Goal: Task Accomplishment & Management: Manage account settings

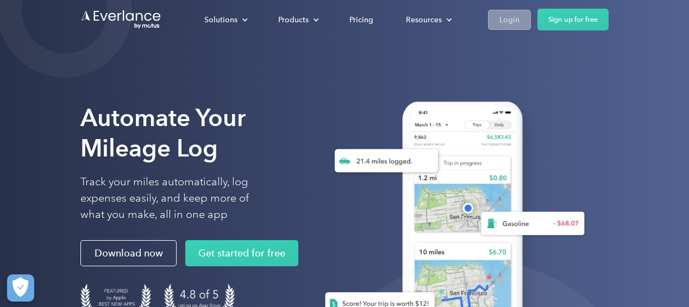
click at [514, 17] on div "Login" at bounding box center [510, 20] width 20 height 14
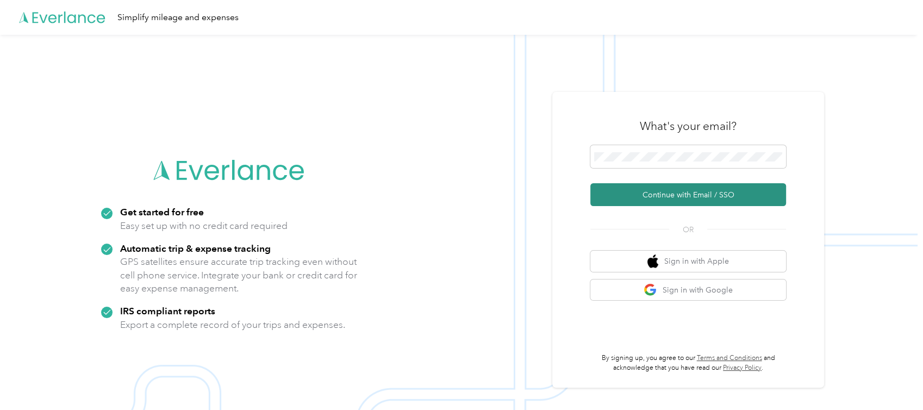
click at [678, 199] on button "Continue with Email / SSO" at bounding box center [688, 194] width 196 height 23
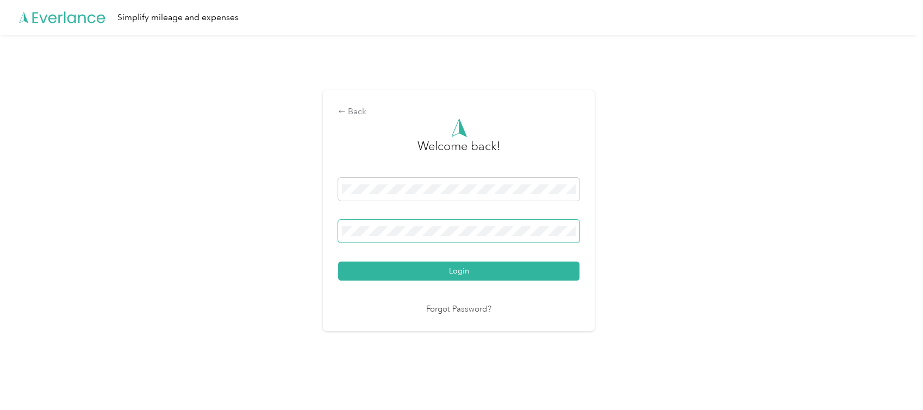
click at [338, 261] on button "Login" at bounding box center [458, 270] width 241 height 19
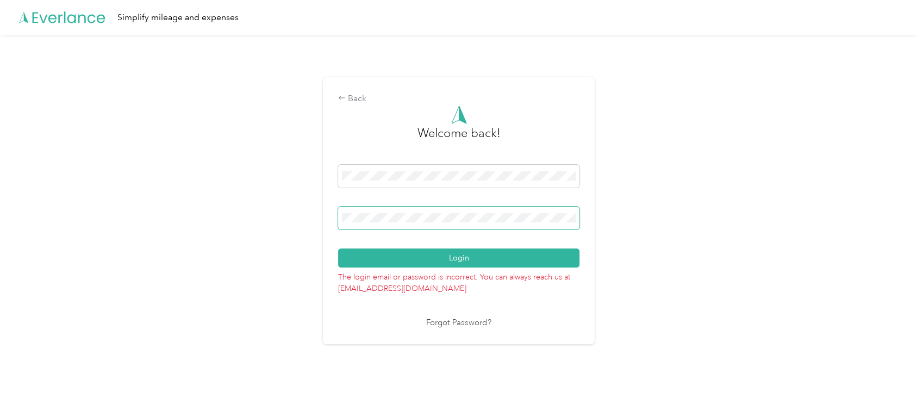
click at [338, 248] on button "Login" at bounding box center [458, 257] width 241 height 19
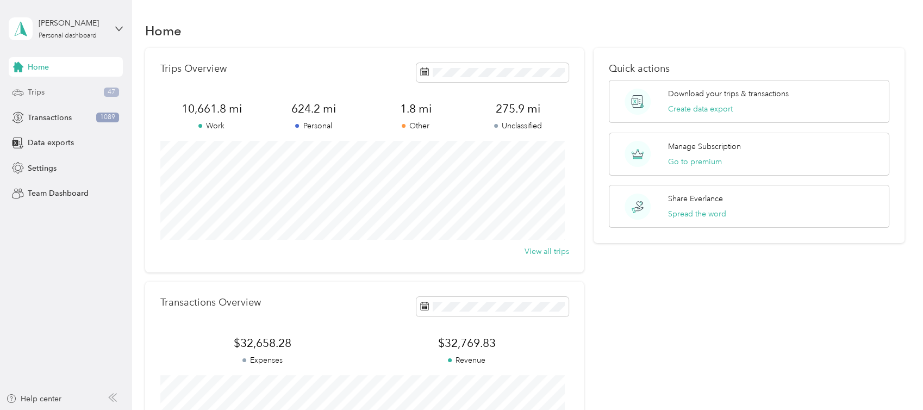
click at [76, 97] on div "Trips 47" at bounding box center [66, 93] width 114 height 20
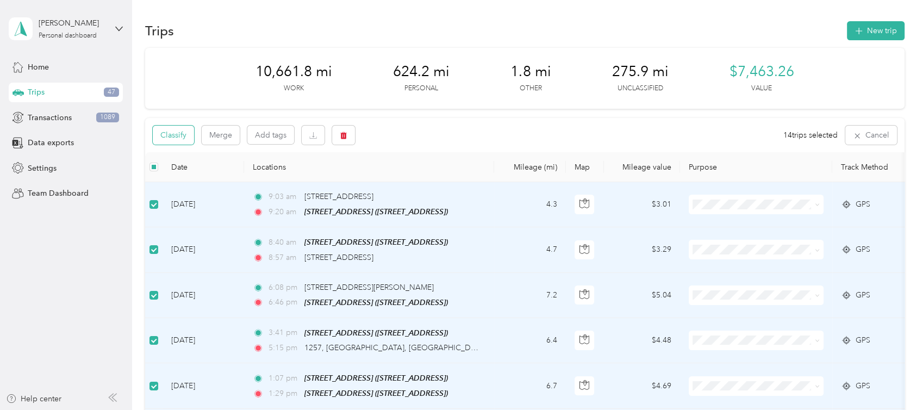
click at [173, 133] on button "Classify" at bounding box center [173, 135] width 41 height 19
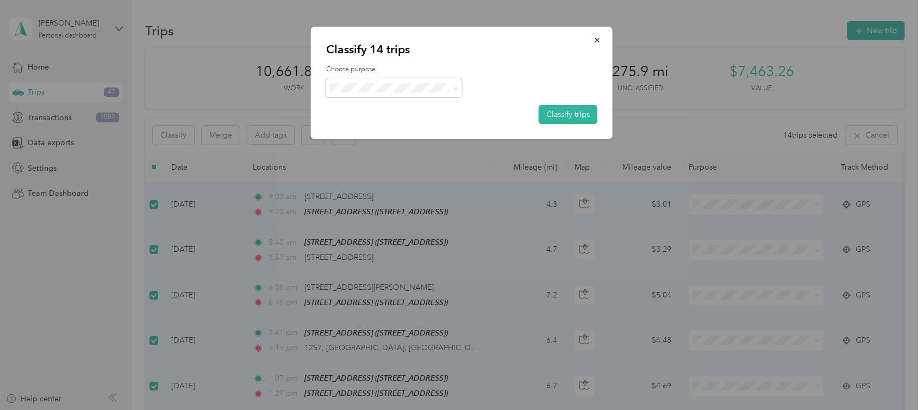
click at [358, 180] on span "Apk" at bounding box center [403, 183] width 101 height 11
click at [580, 111] on button "Classify trips" at bounding box center [568, 114] width 59 height 19
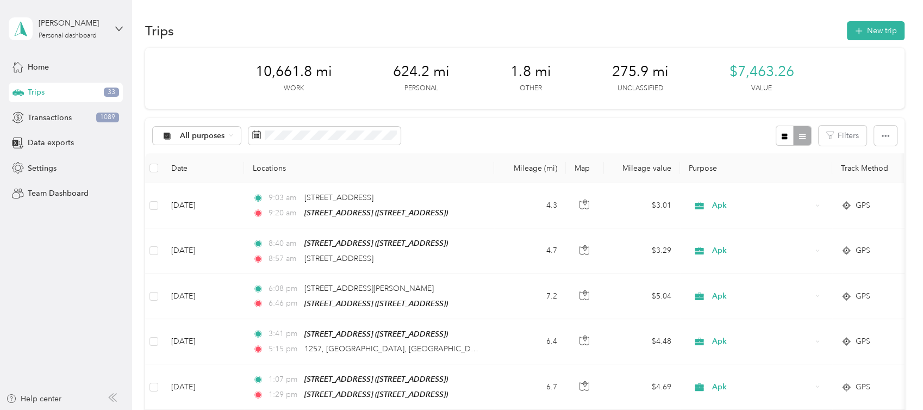
click at [472, 131] on div "All purposes Filters" at bounding box center [524, 135] width 759 height 35
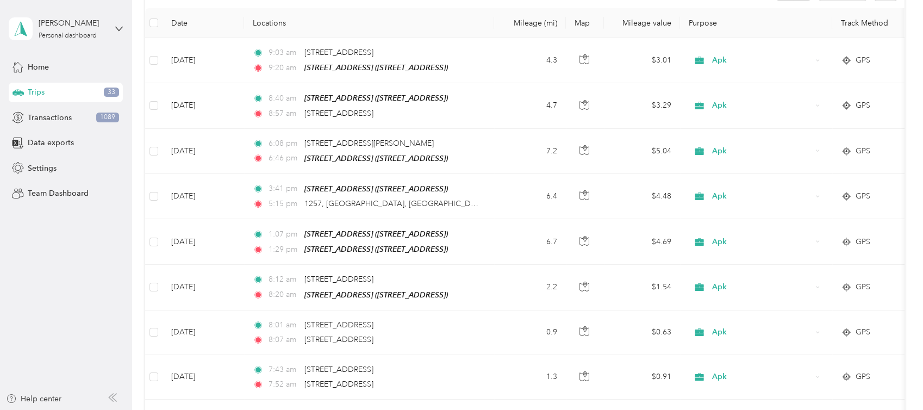
scroll to position [96, 0]
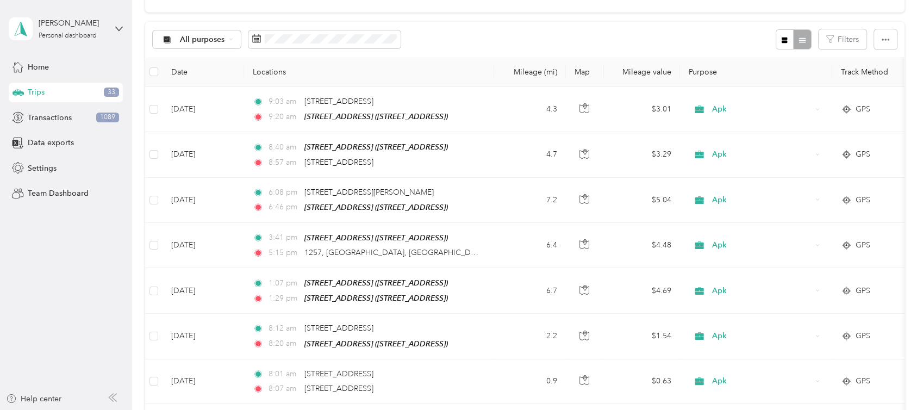
click at [110, 88] on span "33" at bounding box center [111, 93] width 15 height 10
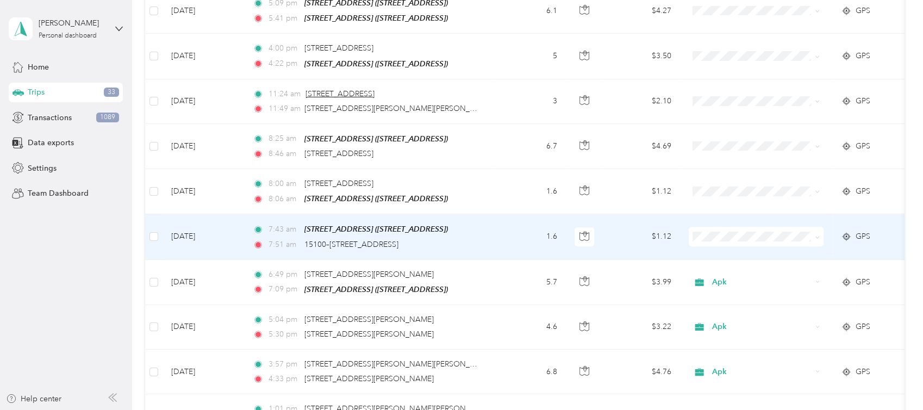
scroll to position [509, 0]
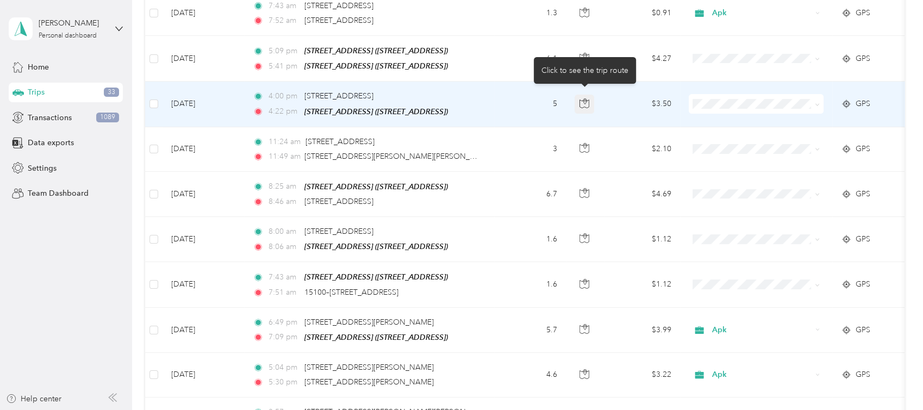
click at [579, 99] on icon "button" at bounding box center [583, 103] width 9 height 8
click at [718, 175] on span "Compan" at bounding box center [766, 175] width 101 height 11
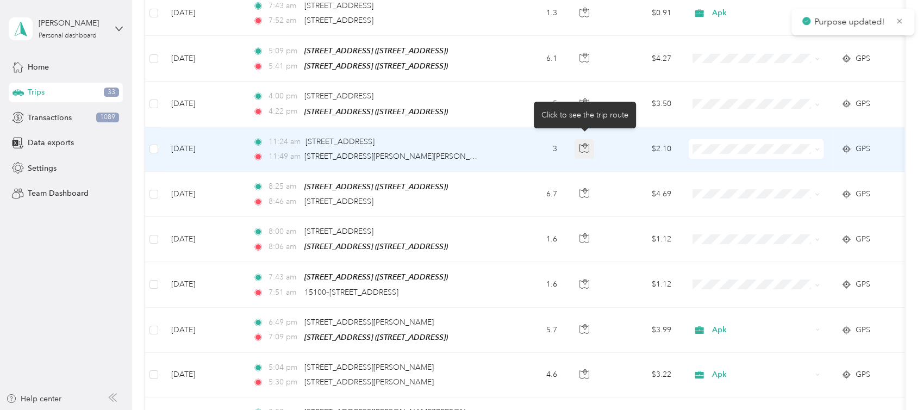
click at [585, 143] on icon "button" at bounding box center [584, 148] width 10 height 10
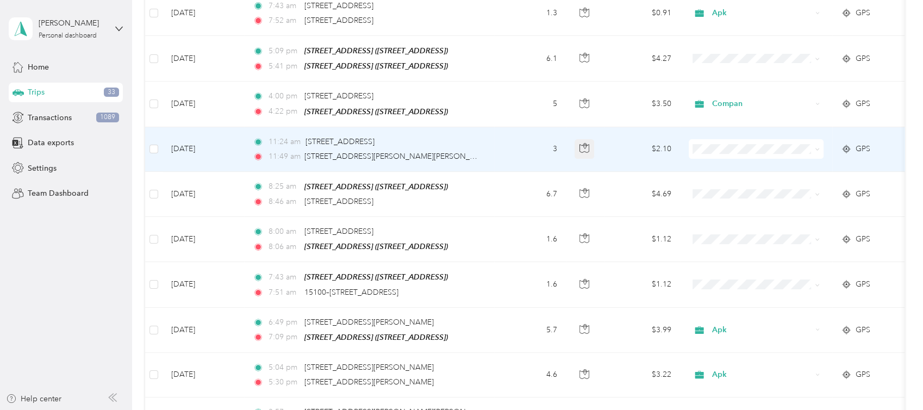
click at [585, 143] on icon "button" at bounding box center [584, 148] width 10 height 10
click at [582, 143] on icon "button" at bounding box center [584, 148] width 10 height 10
click at [724, 221] on li "Compan" at bounding box center [756, 219] width 135 height 19
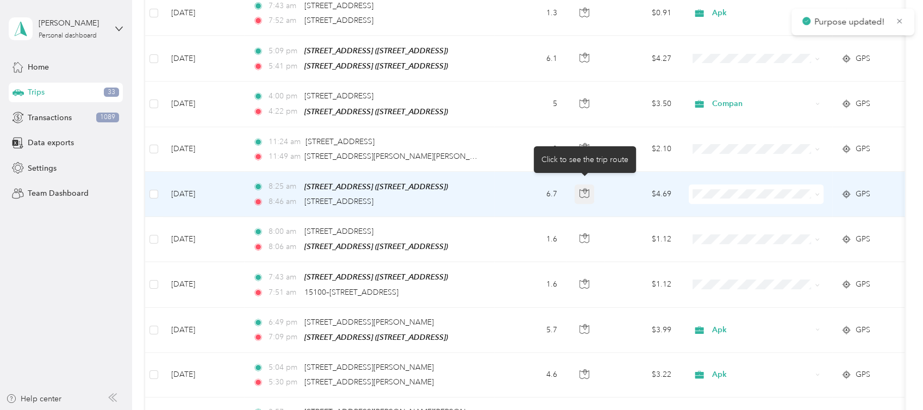
click at [583, 188] on icon "button" at bounding box center [584, 193] width 10 height 10
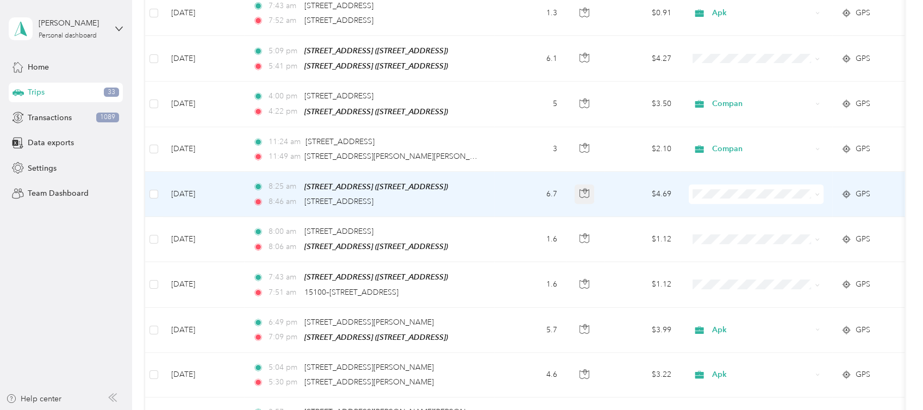
click at [583, 188] on icon "button" at bounding box center [584, 193] width 10 height 10
click at [646, 188] on td "$4.69" at bounding box center [642, 194] width 76 height 45
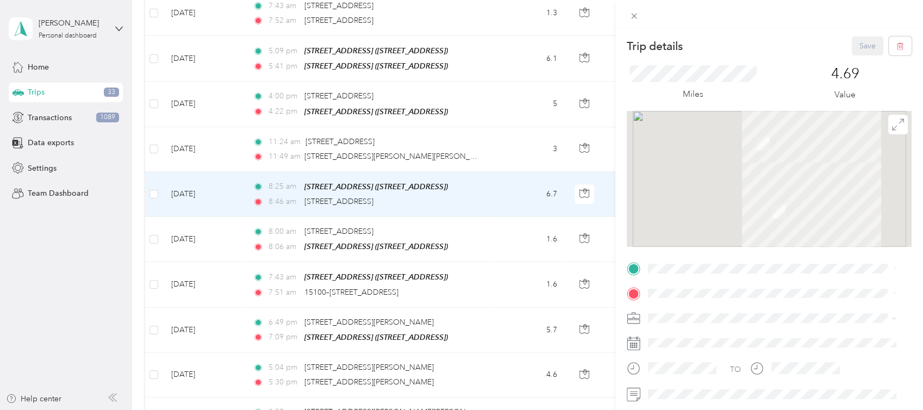
click at [583, 182] on div "Trip details Save This trip cannot be edited because it is either under review,…" at bounding box center [461, 205] width 923 height 410
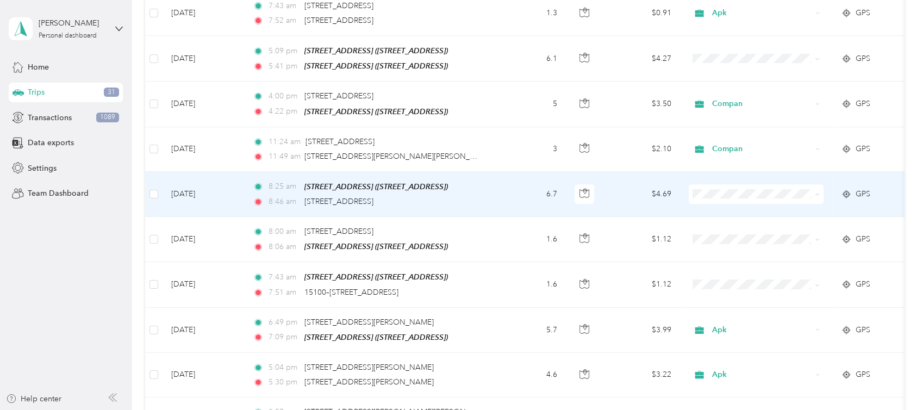
click at [728, 265] on span "Compan" at bounding box center [766, 264] width 101 height 11
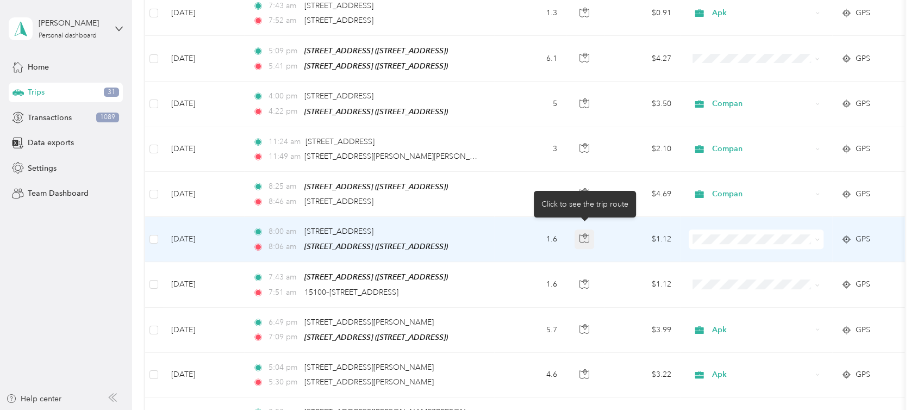
click at [588, 233] on icon "button" at bounding box center [584, 238] width 10 height 10
click at [720, 325] on span "Apk" at bounding box center [766, 327] width 101 height 11
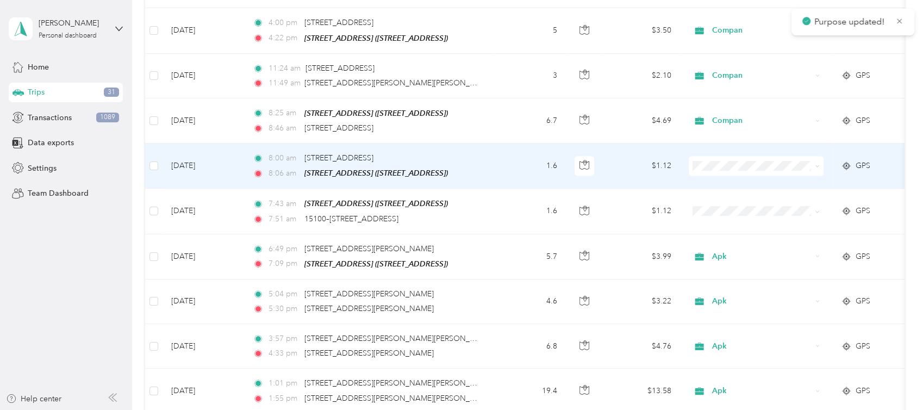
scroll to position [606, 0]
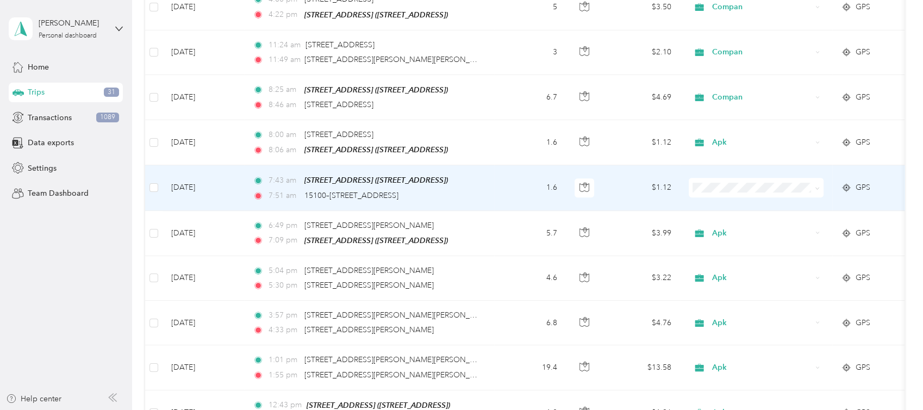
click at [722, 271] on span "Apk" at bounding box center [766, 275] width 101 height 11
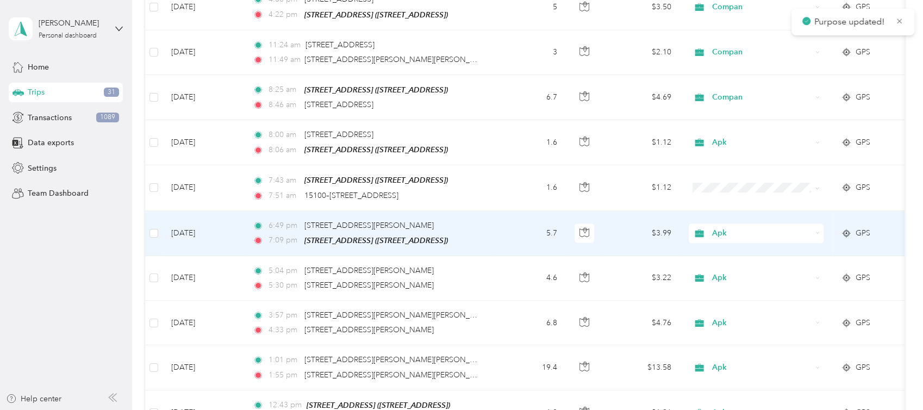
scroll to position [413, 0]
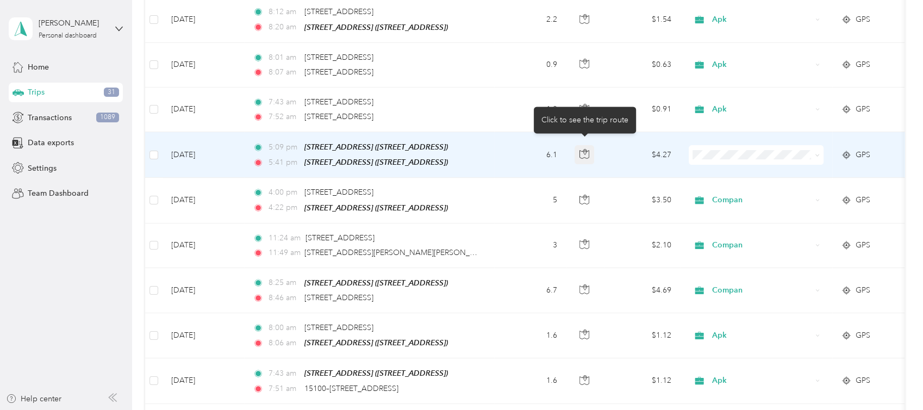
click at [579, 149] on icon "button" at bounding box center [584, 154] width 10 height 10
click at [583, 149] on icon "button" at bounding box center [584, 154] width 10 height 10
click at [731, 246] on span "Apk" at bounding box center [766, 244] width 101 height 11
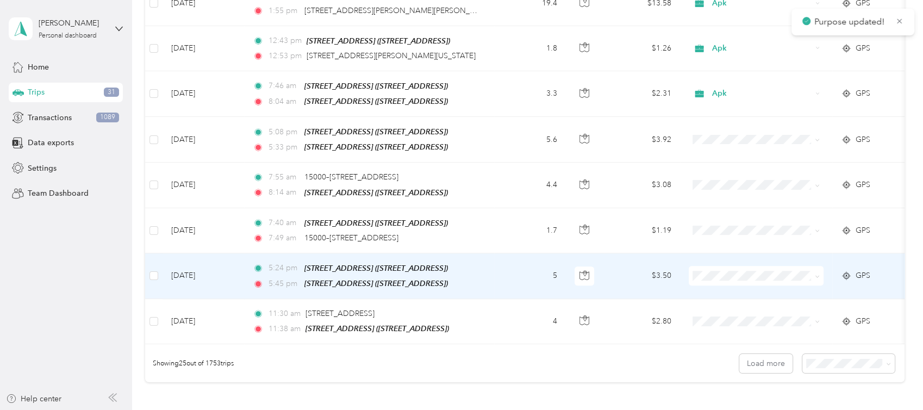
scroll to position [896, 0]
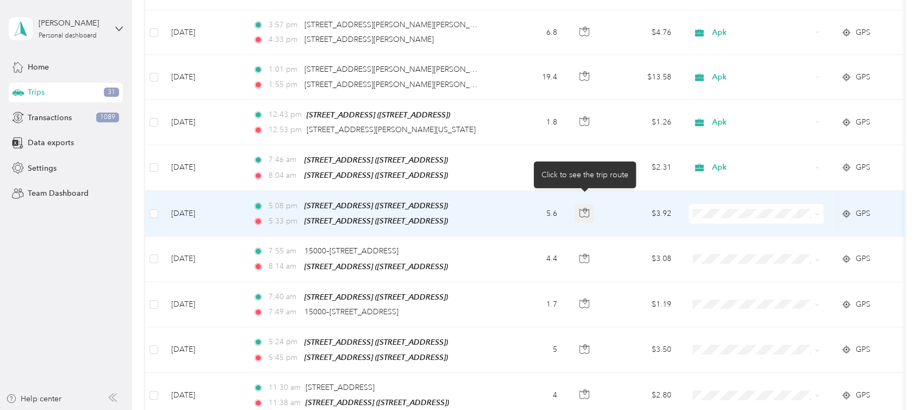
click at [582, 208] on icon "button" at bounding box center [584, 213] width 10 height 10
click at [721, 295] on span "Apk" at bounding box center [766, 298] width 101 height 11
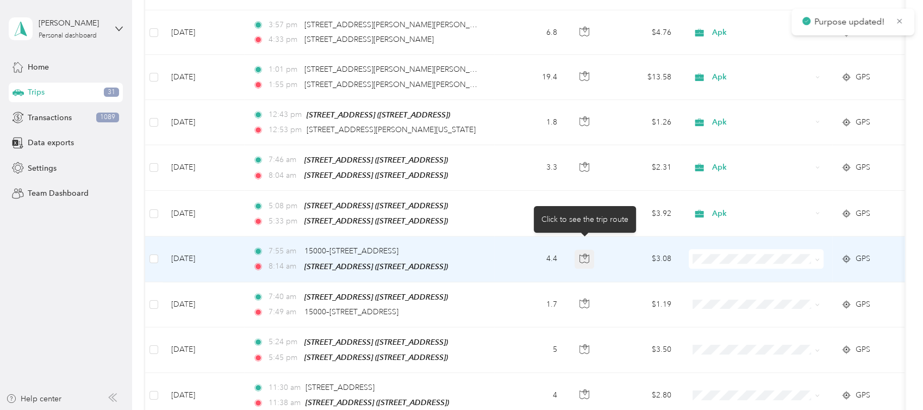
click at [583, 253] on icon "button" at bounding box center [584, 258] width 10 height 10
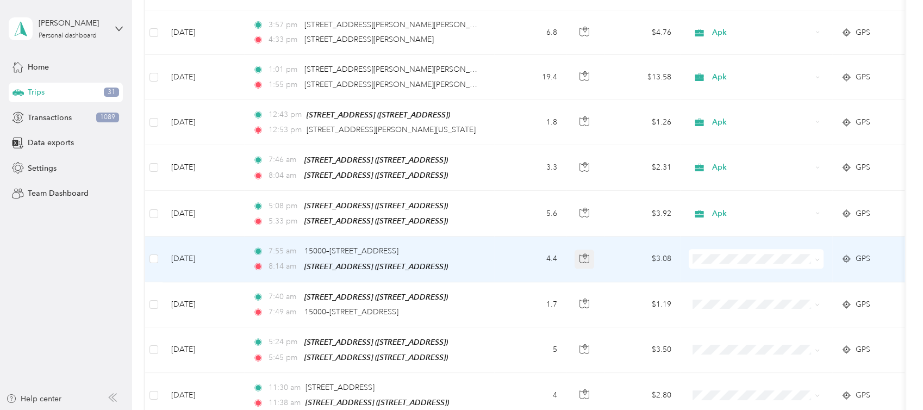
click at [583, 253] on icon "button" at bounding box center [584, 258] width 10 height 10
click at [697, 252] on span at bounding box center [756, 259] width 135 height 20
click at [724, 170] on li "Apk" at bounding box center [756, 169] width 135 height 19
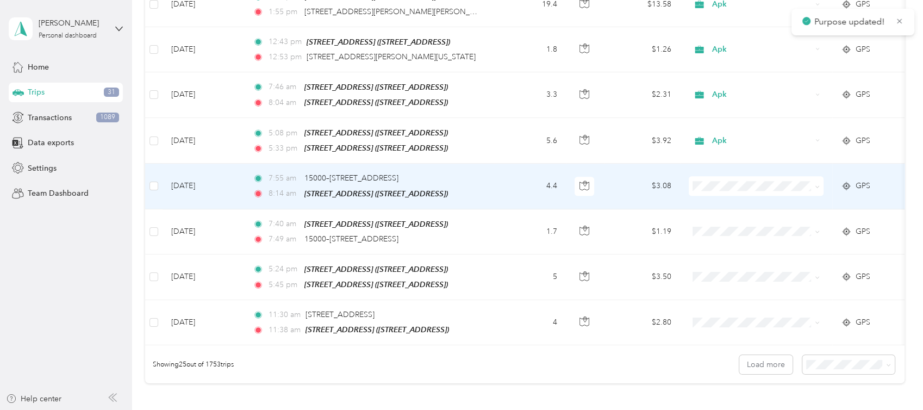
scroll to position [992, 0]
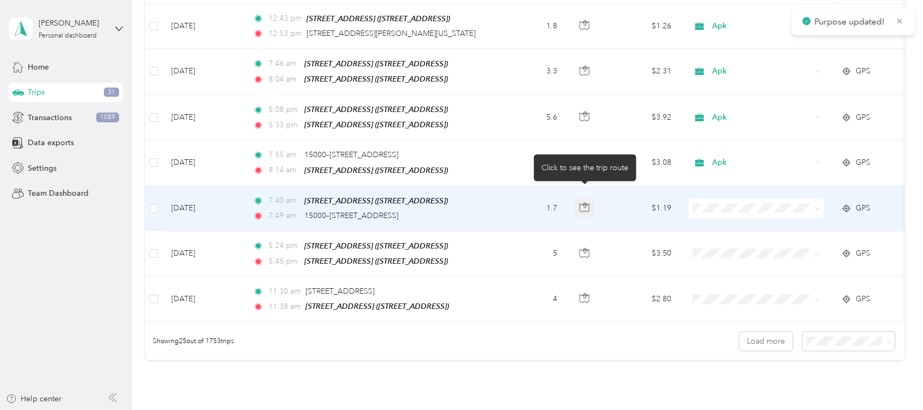
click at [584, 203] on icon "button" at bounding box center [585, 204] width 2 height 2
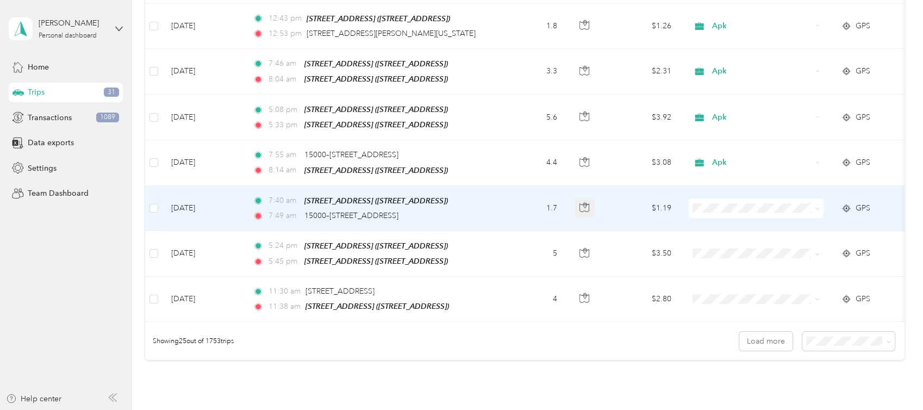
click at [585, 202] on icon "button" at bounding box center [584, 207] width 10 height 10
click at [718, 287] on span "Apk" at bounding box center [766, 287] width 101 height 11
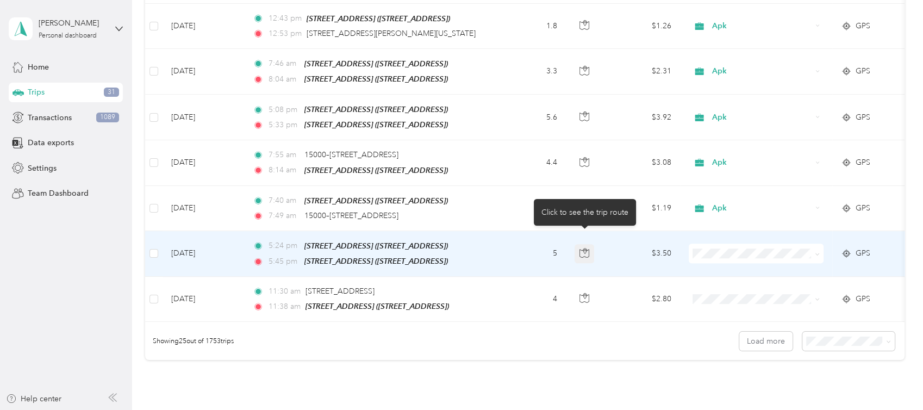
click at [583, 248] on icon "button" at bounding box center [584, 253] width 10 height 10
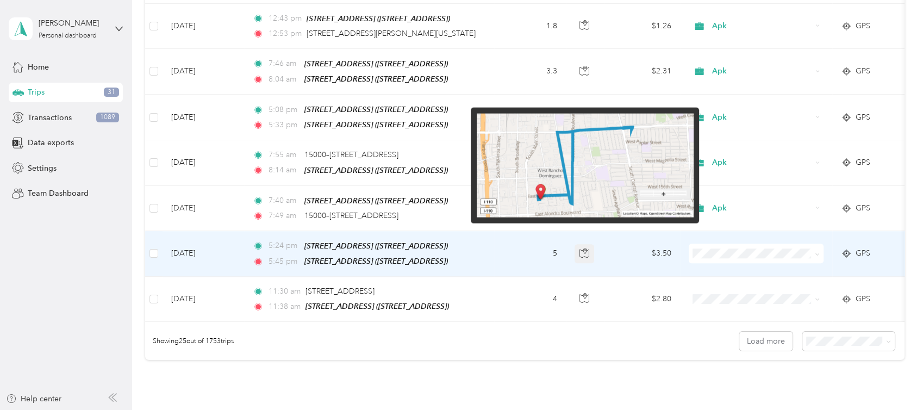
click at [583, 248] on icon "button" at bounding box center [584, 253] width 10 height 10
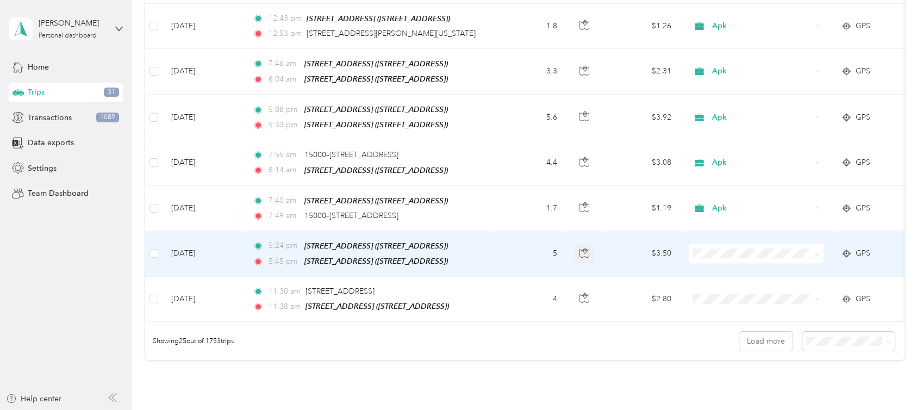
click at [583, 248] on icon "button" at bounding box center [584, 253] width 10 height 10
click at [721, 334] on span "Apk" at bounding box center [766, 335] width 101 height 11
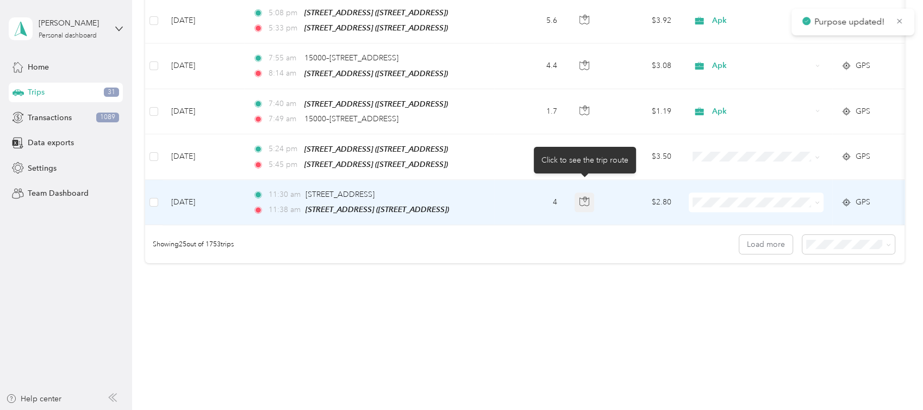
click at [587, 197] on icon "button" at bounding box center [584, 199] width 3 height 5
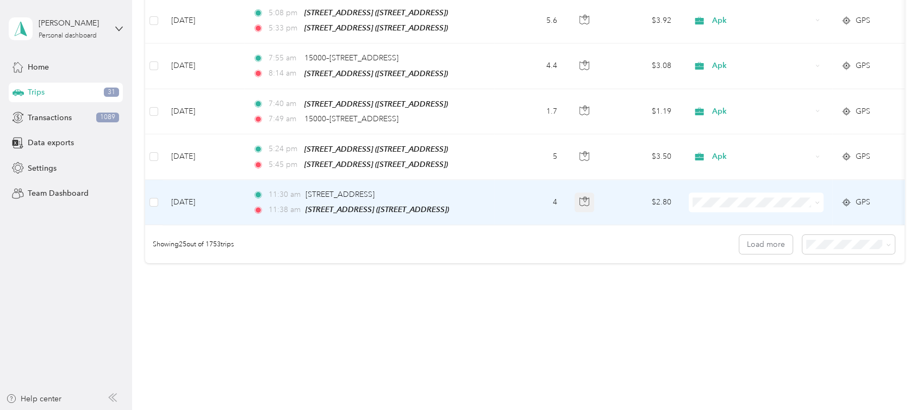
click at [583, 196] on icon "button" at bounding box center [584, 201] width 10 height 10
click at [718, 241] on span "Doordash" at bounding box center [766, 245] width 101 height 11
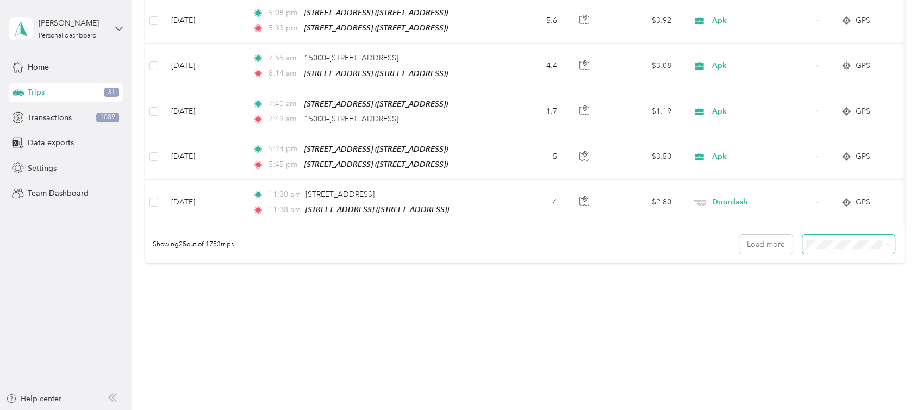
click at [819, 245] on span at bounding box center [848, 244] width 92 height 19
click at [821, 282] on div "50 per load" at bounding box center [842, 279] width 77 height 11
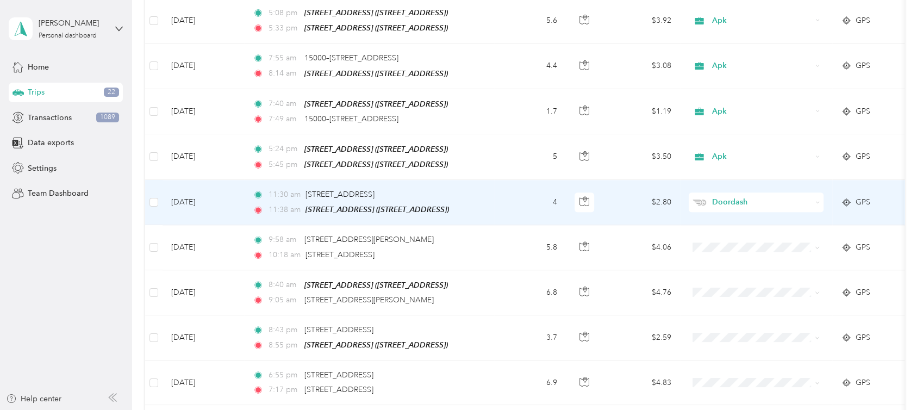
scroll to position [1088, 0]
click at [159, 186] on td at bounding box center [153, 202] width 17 height 45
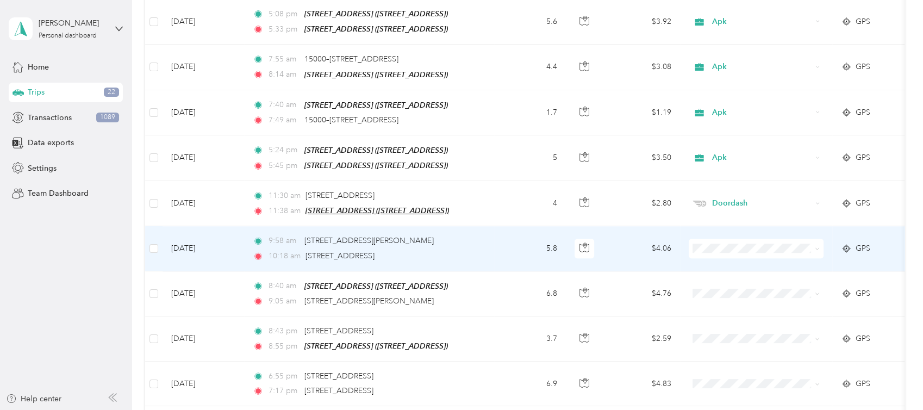
scroll to position [1089, 0]
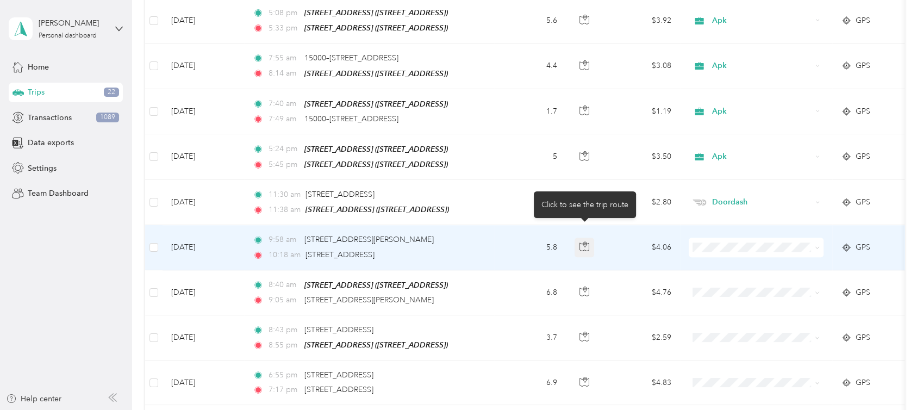
click at [586, 241] on icon "button" at bounding box center [584, 246] width 10 height 10
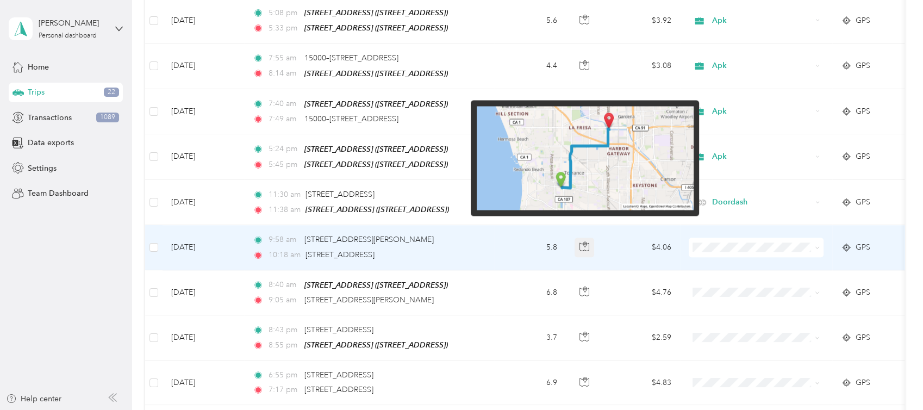
click at [586, 241] on icon "button" at bounding box center [584, 246] width 10 height 10
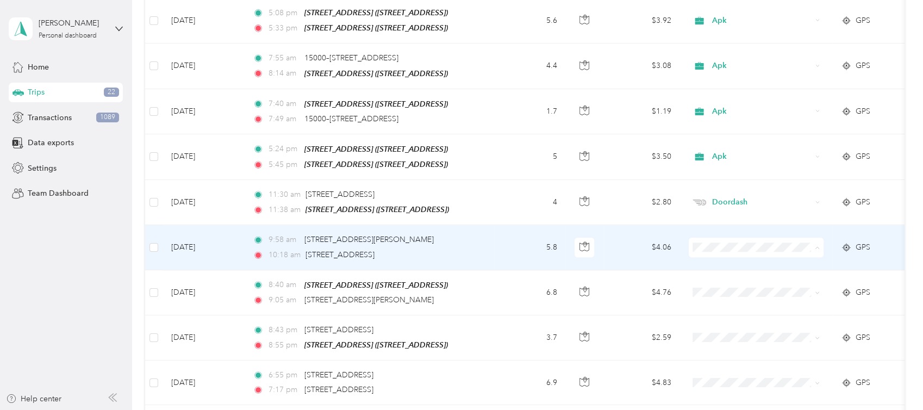
click at [722, 327] on span "Apk" at bounding box center [766, 328] width 101 height 11
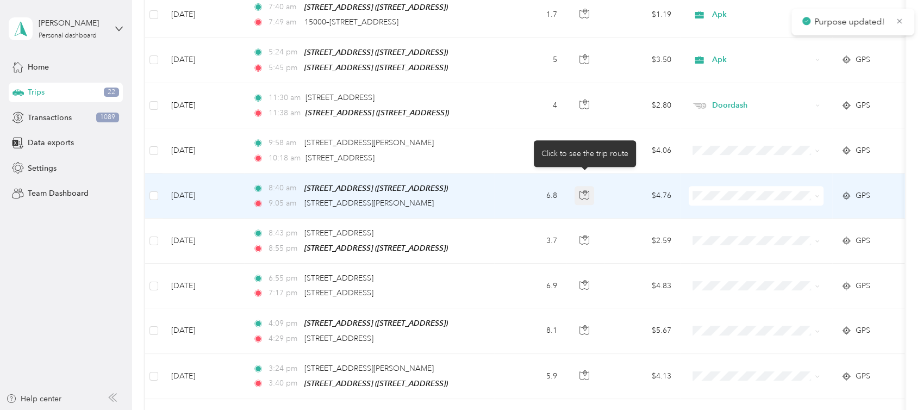
click at [585, 190] on icon "button" at bounding box center [584, 195] width 10 height 10
click at [584, 190] on icon "button" at bounding box center [584, 195] width 10 height 10
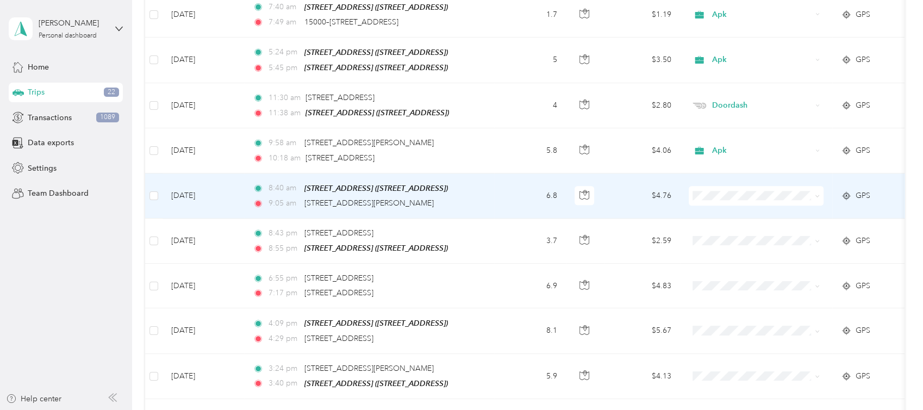
click at [720, 272] on span "Apk" at bounding box center [766, 275] width 101 height 11
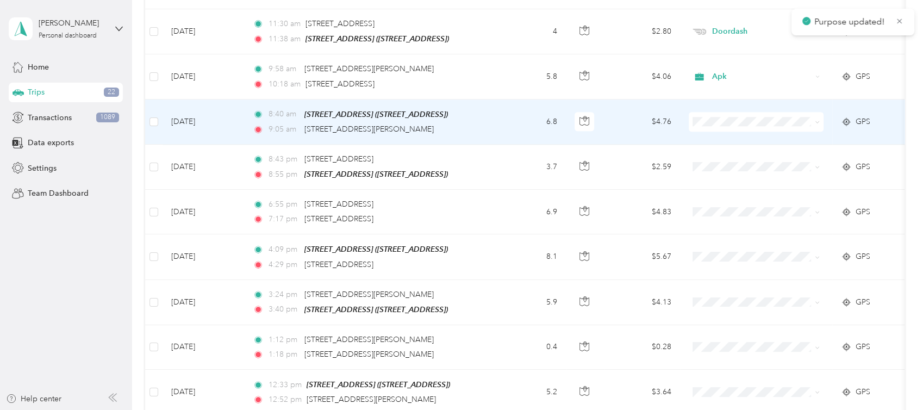
scroll to position [1282, 0]
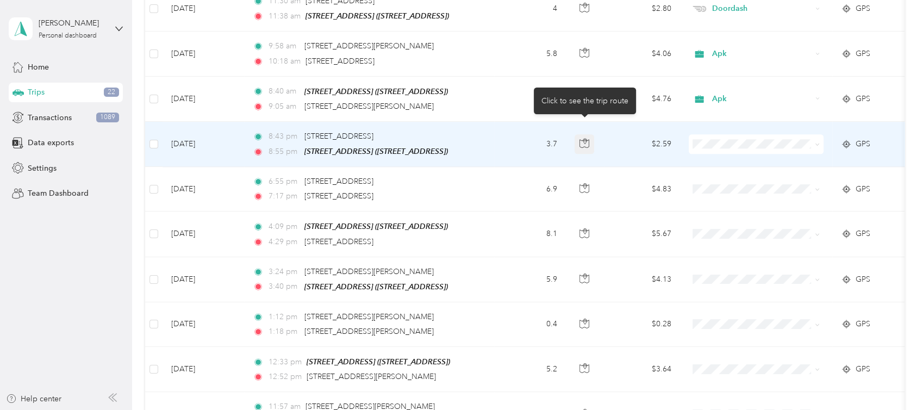
click at [579, 140] on icon "button" at bounding box center [583, 144] width 9 height 8
click at [582, 138] on icon "button" at bounding box center [584, 143] width 10 height 10
click at [591, 134] on button "button" at bounding box center [585, 144] width 20 height 20
click at [726, 224] on span "Apk" at bounding box center [766, 224] width 101 height 11
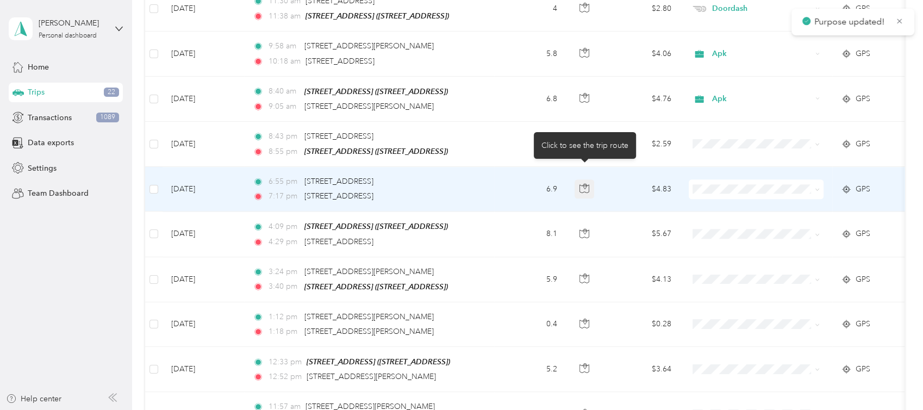
click at [581, 183] on icon "button" at bounding box center [584, 188] width 10 height 10
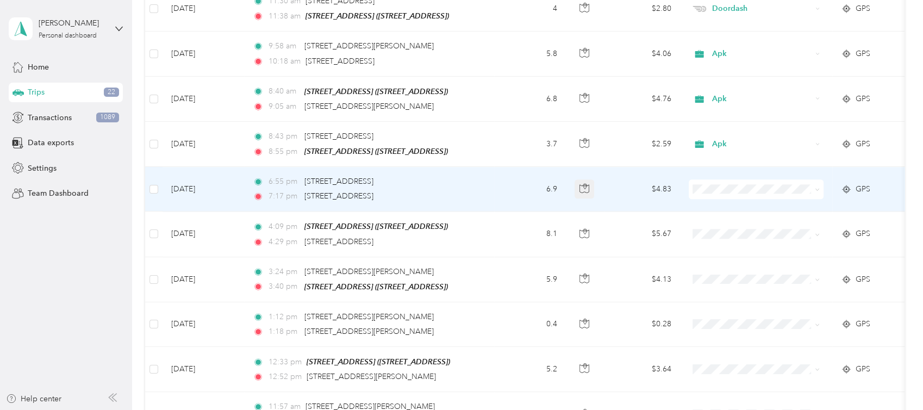
click at [581, 183] on icon "button" at bounding box center [584, 188] width 10 height 10
click at [716, 265] on li "Apk" at bounding box center [756, 269] width 135 height 19
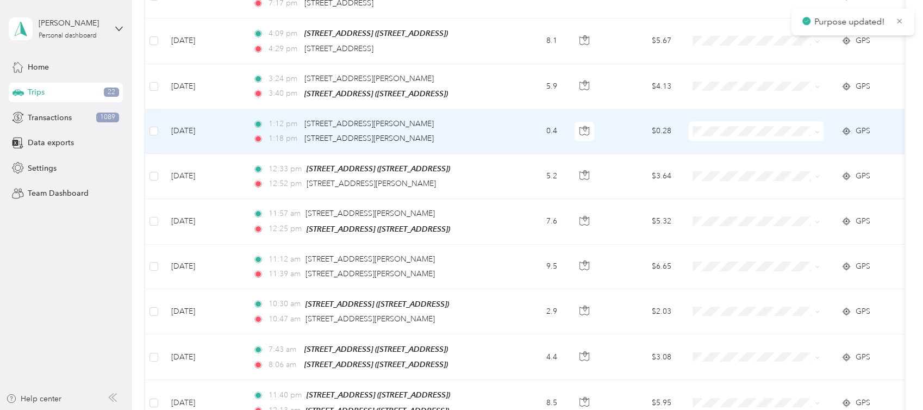
scroll to position [1379, 0]
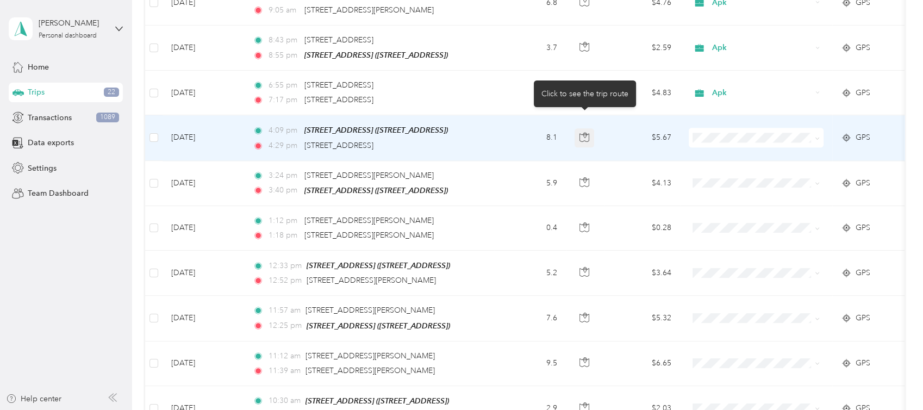
click at [581, 132] on icon "button" at bounding box center [584, 137] width 10 height 10
click at [580, 132] on icon "button" at bounding box center [584, 137] width 10 height 10
click at [719, 217] on span "Apk" at bounding box center [766, 216] width 101 height 11
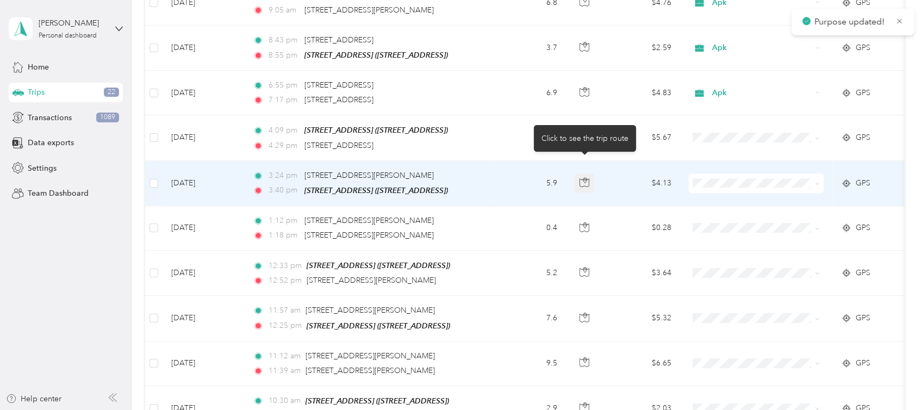
click at [587, 177] on icon "button" at bounding box center [584, 179] width 3 height 5
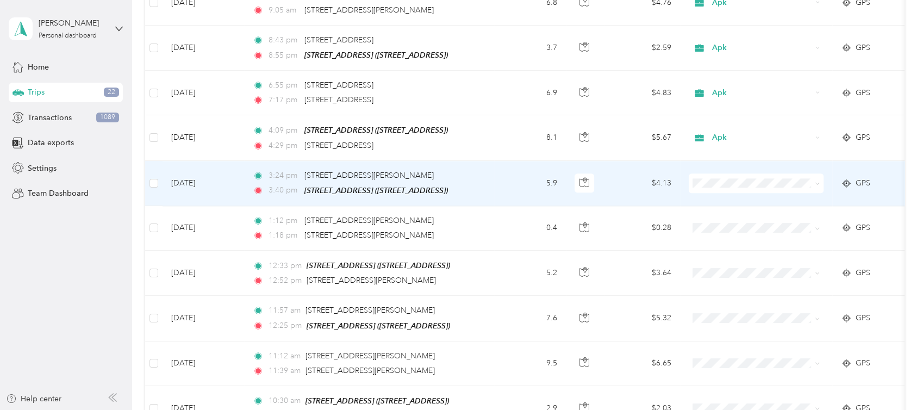
click at [709, 263] on icon at bounding box center [703, 259] width 14 height 9
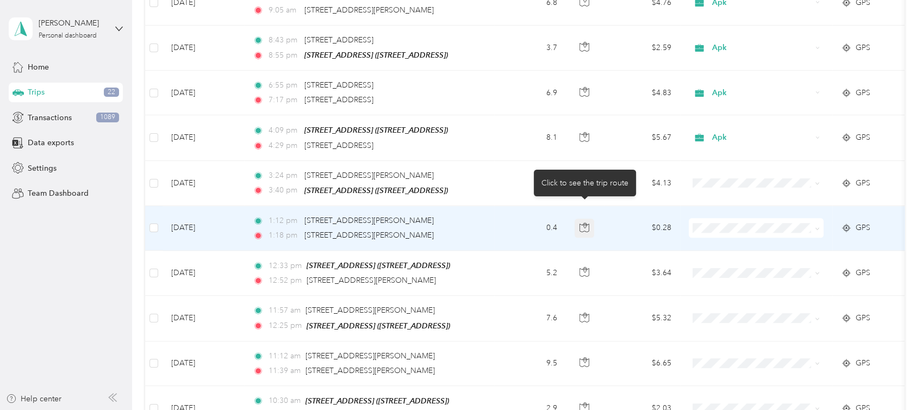
click at [582, 222] on icon "button" at bounding box center [584, 227] width 10 height 10
click at [717, 304] on span "Apk" at bounding box center [766, 306] width 101 height 11
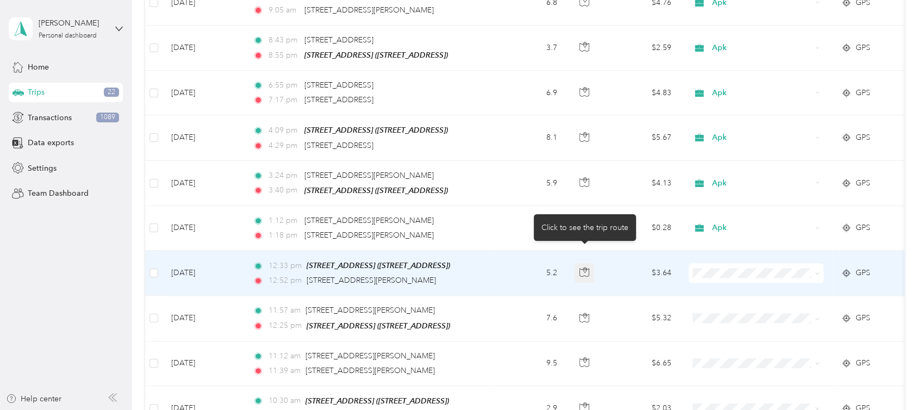
click at [589, 267] on icon "button" at bounding box center [584, 272] width 10 height 10
click at [588, 267] on icon "button" at bounding box center [584, 272] width 10 height 10
click at [729, 171] on li "Apk" at bounding box center [756, 177] width 135 height 19
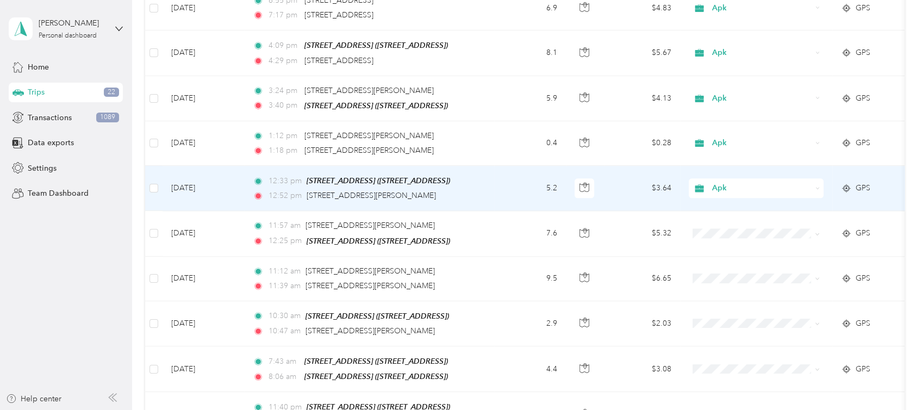
scroll to position [1475, 0]
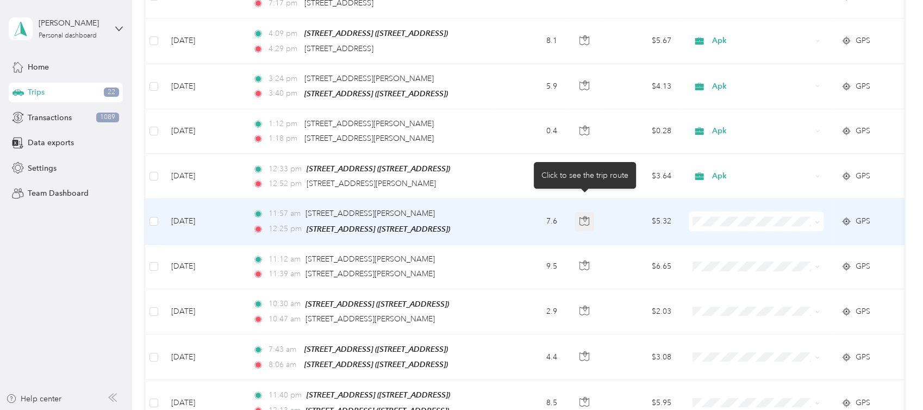
click at [583, 216] on icon "button" at bounding box center [584, 221] width 10 height 10
click at [584, 217] on icon "button" at bounding box center [585, 218] width 2 height 2
click at [709, 298] on span "Apk" at bounding box center [756, 297] width 120 height 11
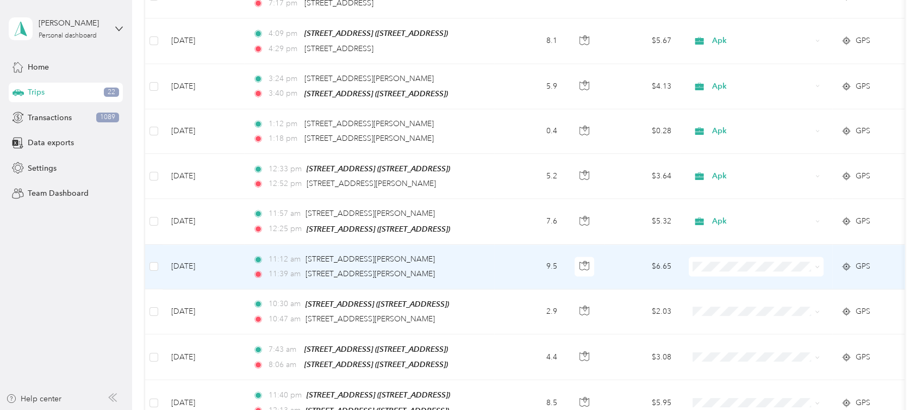
click at [739, 172] on span "Apk" at bounding box center [766, 168] width 101 height 11
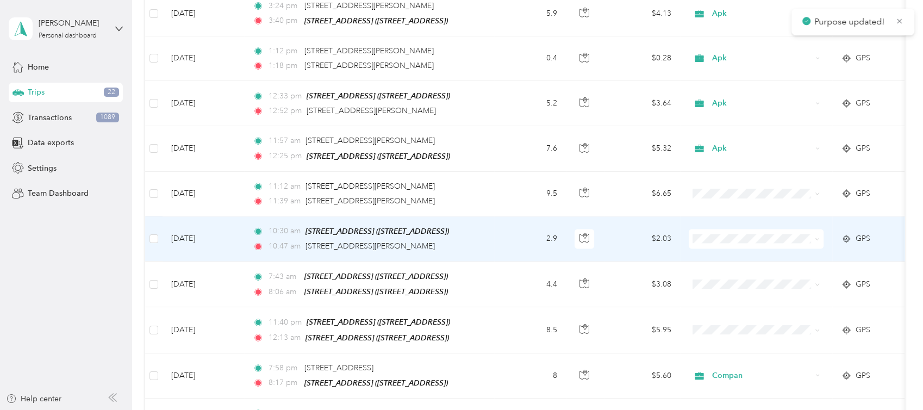
scroll to position [1572, 0]
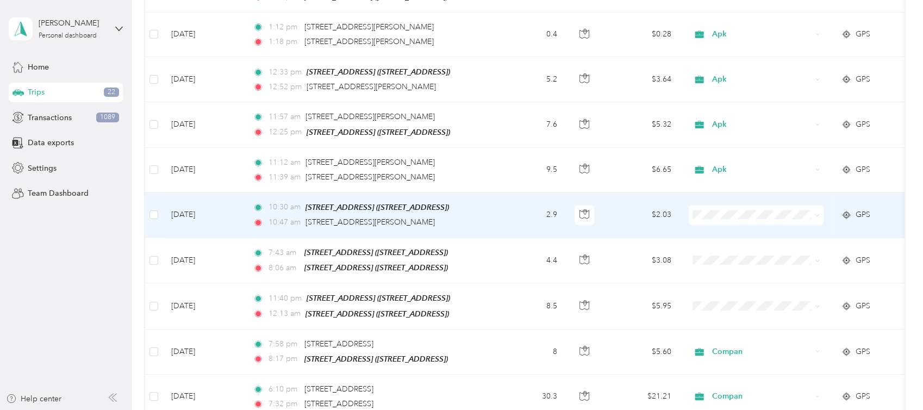
click at [722, 295] on li "Apk" at bounding box center [756, 288] width 135 height 19
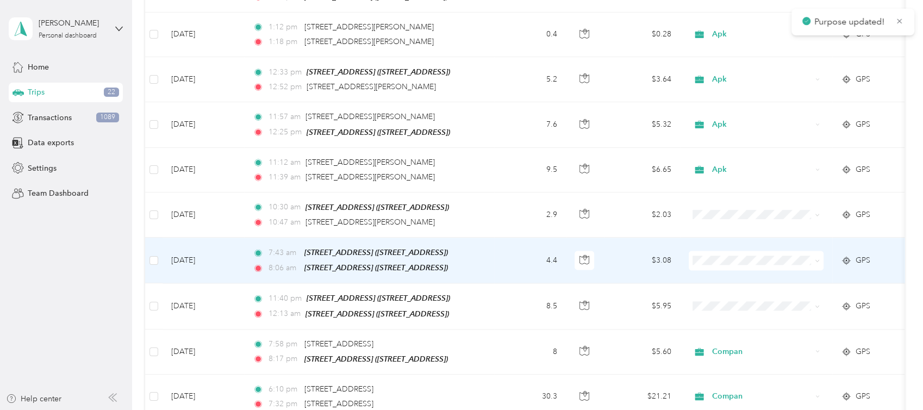
click at [720, 333] on span "Apk" at bounding box center [766, 336] width 101 height 11
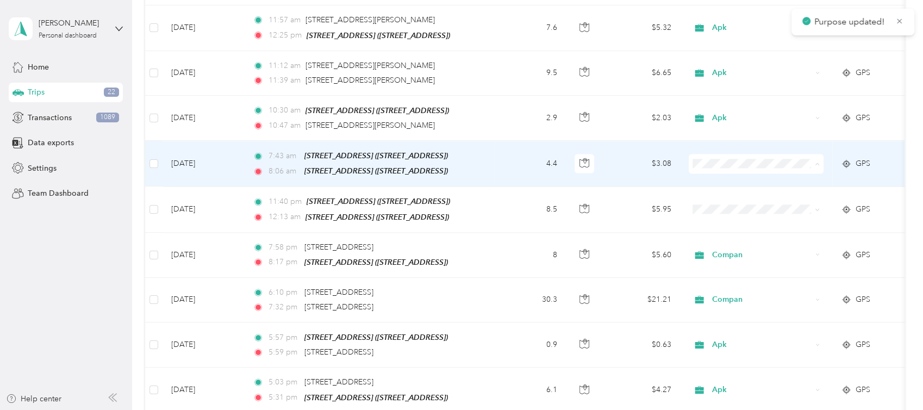
click at [718, 234] on li "Apk" at bounding box center [756, 239] width 135 height 19
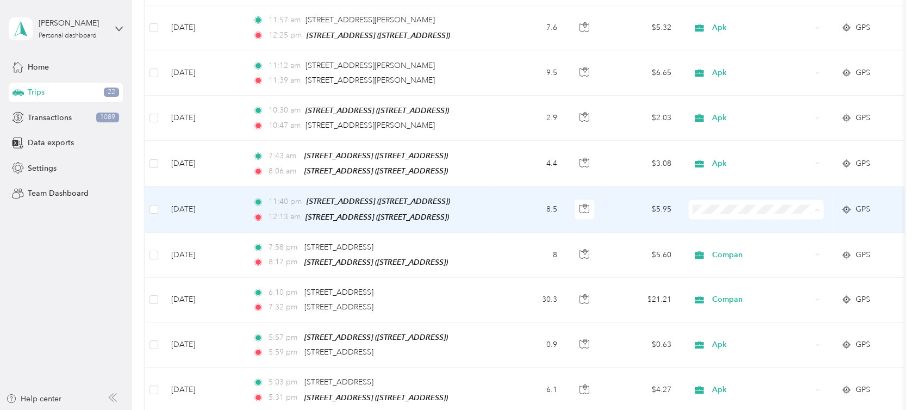
click at [716, 289] on li "Apk" at bounding box center [756, 284] width 135 height 19
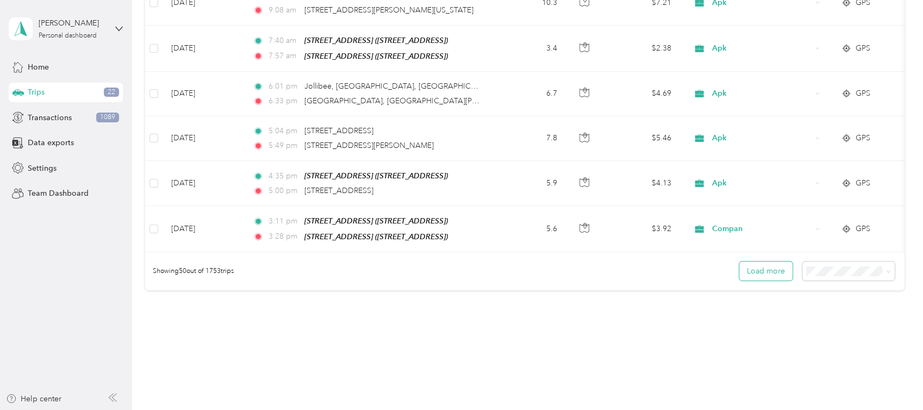
scroll to position [2205, 0]
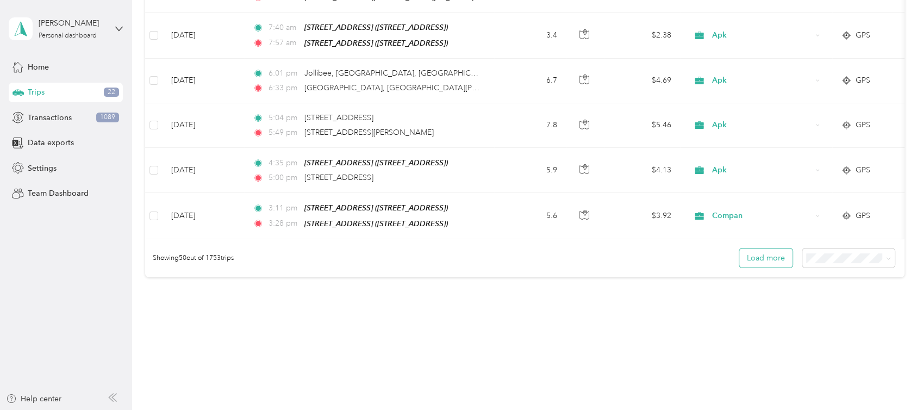
click at [753, 248] on button "Load more" at bounding box center [765, 257] width 53 height 19
click at [814, 301] on li "100 per load" at bounding box center [842, 298] width 92 height 19
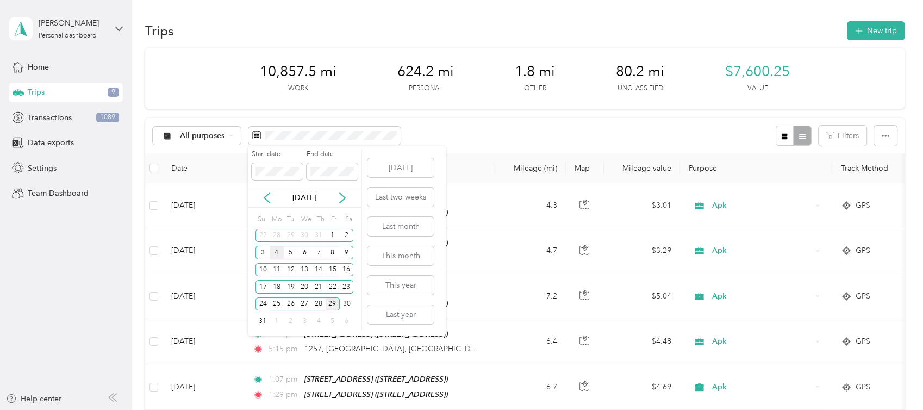
click at [273, 248] on div "4" at bounding box center [277, 253] width 14 height 14
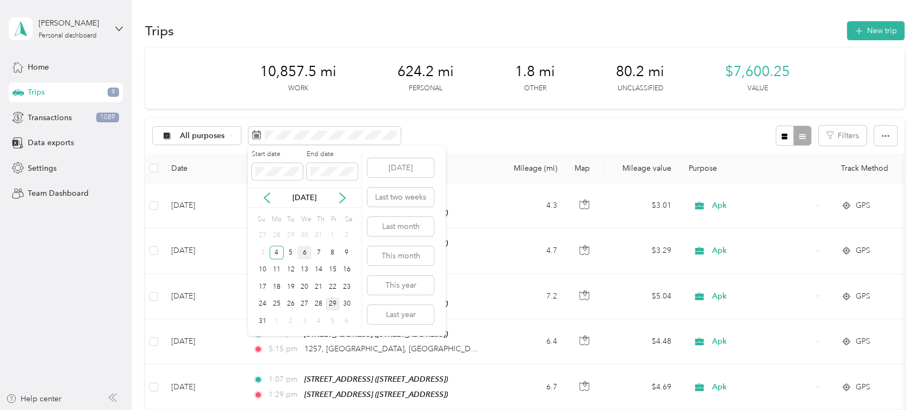
click at [307, 252] on div "6" at bounding box center [304, 253] width 14 height 14
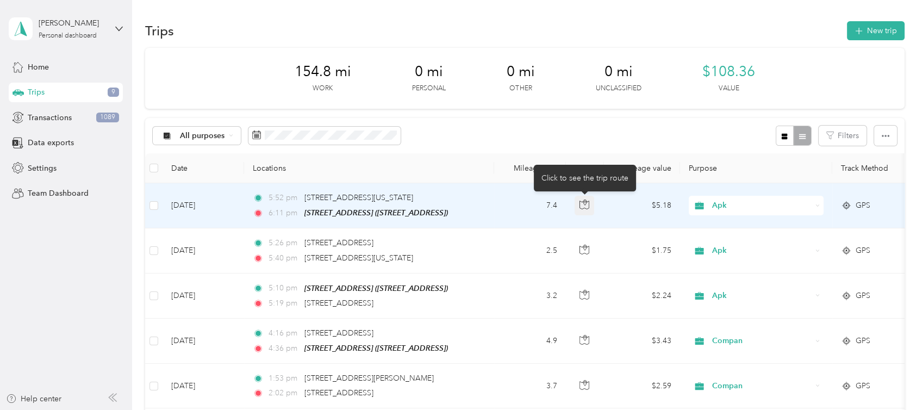
click at [582, 204] on icon "button" at bounding box center [584, 204] width 10 height 10
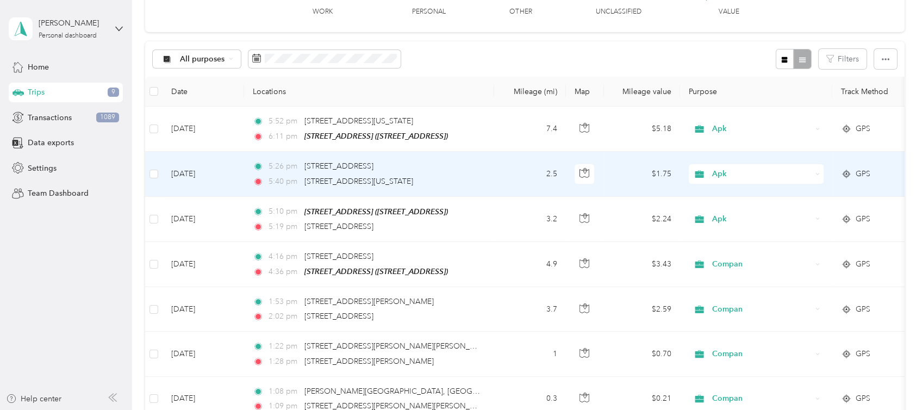
scroll to position [96, 0]
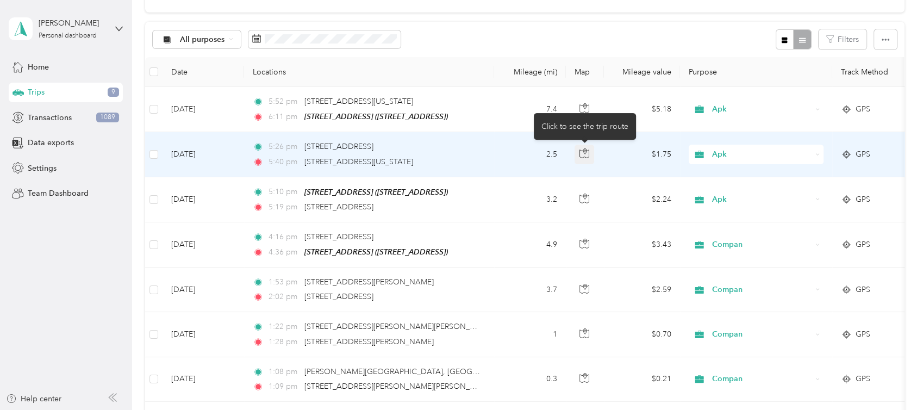
click at [583, 156] on icon "button" at bounding box center [584, 153] width 10 height 10
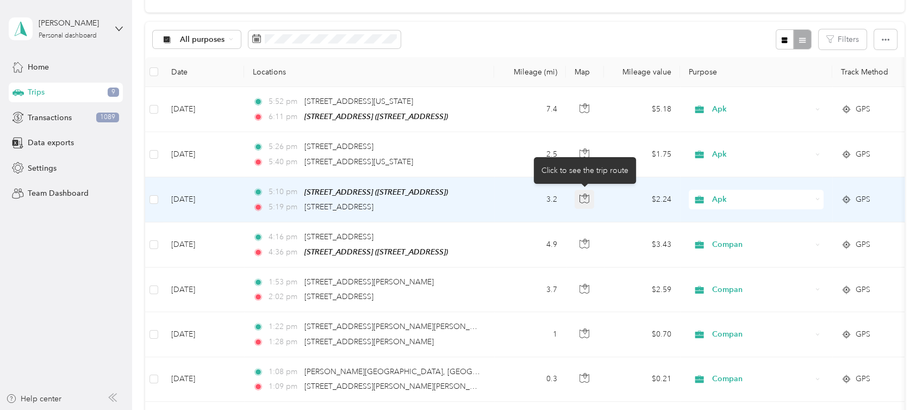
click at [581, 198] on icon "button" at bounding box center [584, 199] width 10 height 10
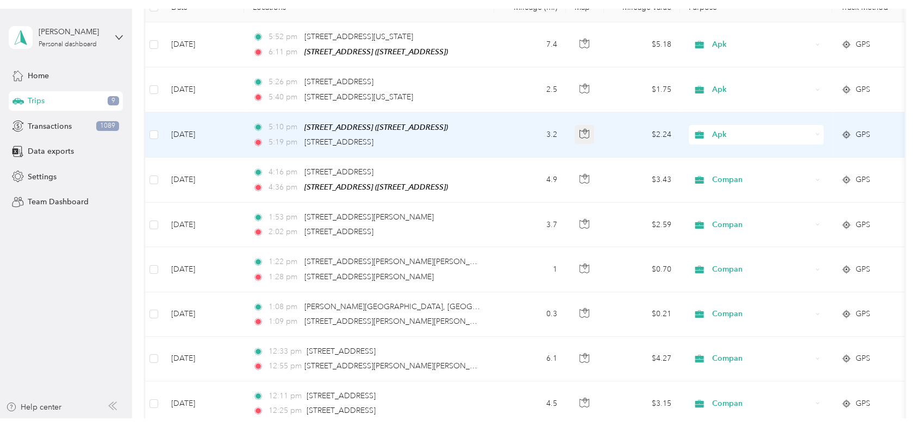
scroll to position [193, 0]
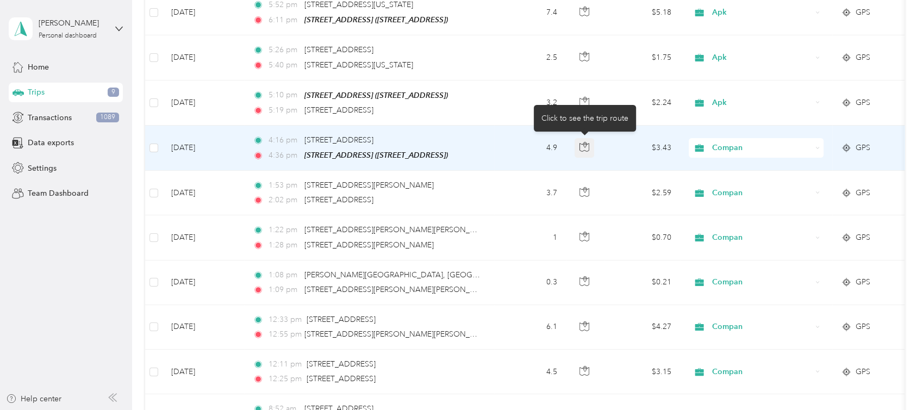
click at [583, 150] on button "button" at bounding box center [585, 148] width 20 height 20
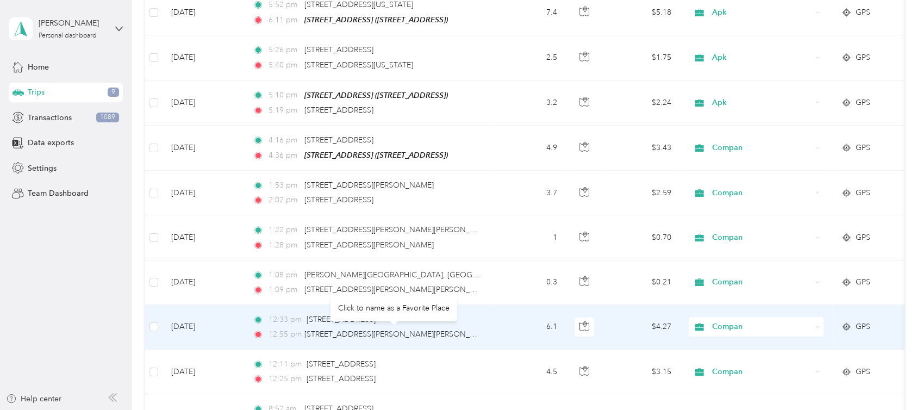
click at [413, 320] on div "Click to name as a Favorite Place" at bounding box center [393, 308] width 127 height 27
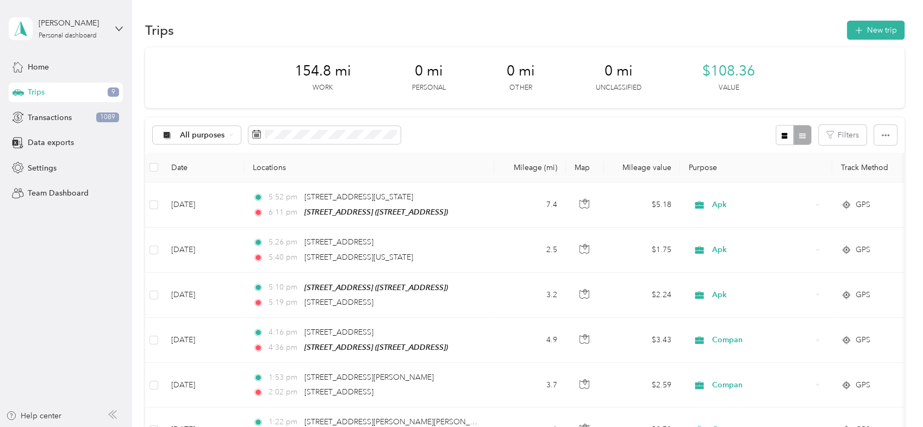
scroll to position [0, 0]
